Goal: Transaction & Acquisition: Subscribe to service/newsletter

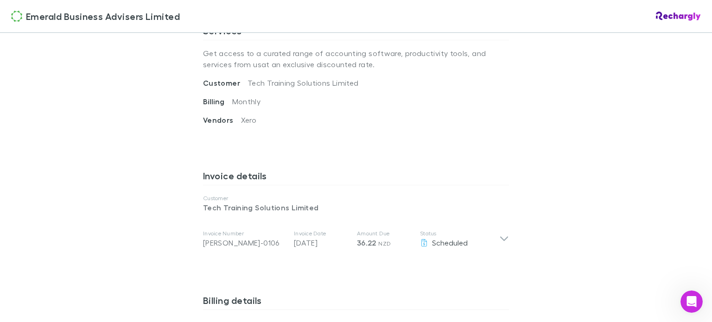
scroll to position [420, 0]
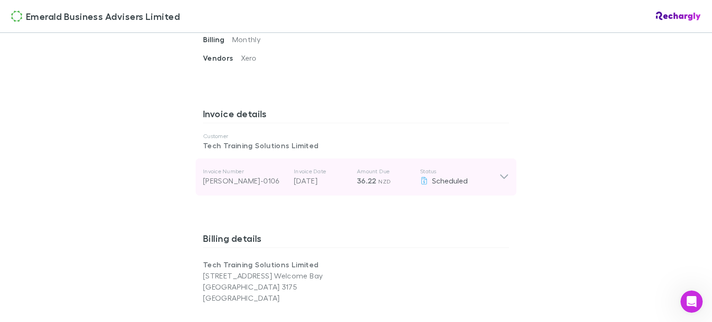
click at [502, 178] on icon at bounding box center [504, 177] width 10 height 11
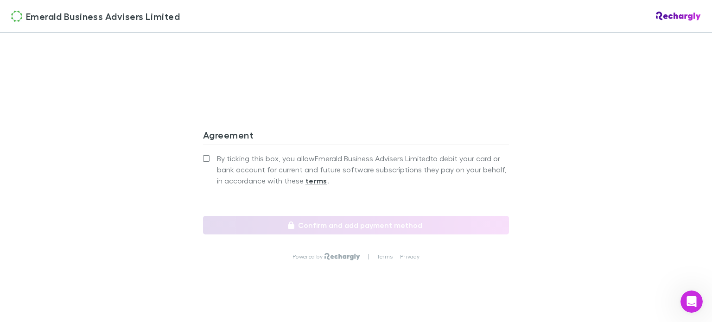
scroll to position [976, 0]
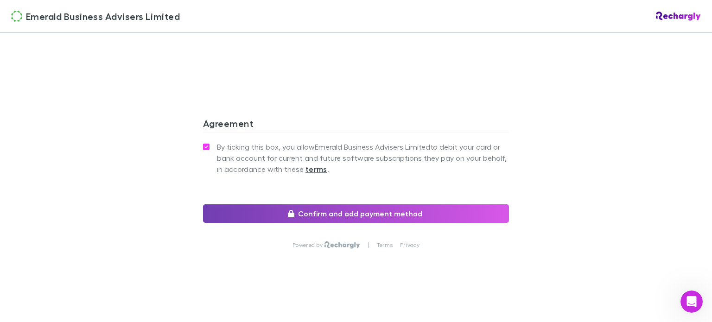
click at [327, 214] on button "Confirm and add payment method" at bounding box center [356, 214] width 306 height 19
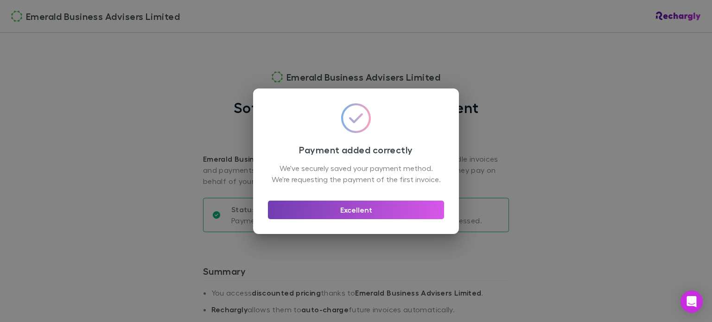
click at [385, 216] on button "Excellent" at bounding box center [356, 210] width 176 height 19
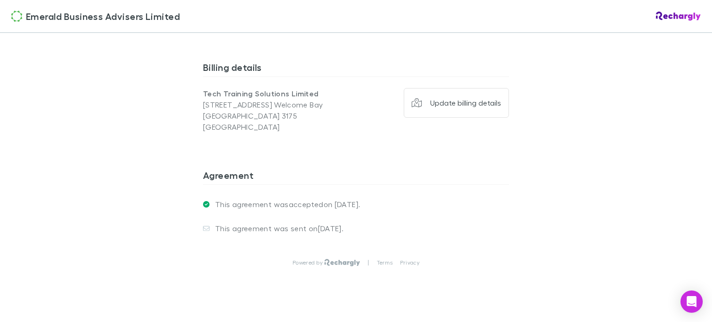
scroll to position [724, 0]
